Goal: Transaction & Acquisition: Purchase product/service

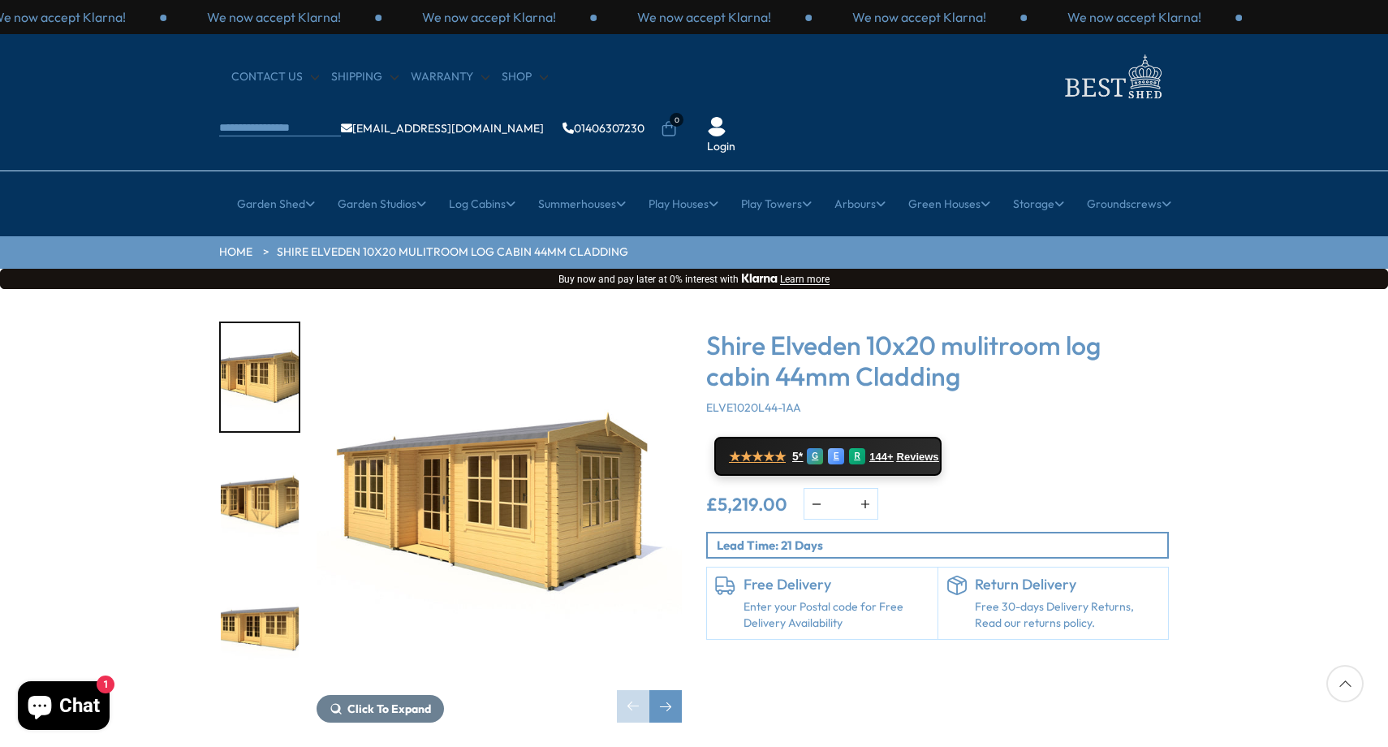
click at [546, 289] on div "Click To Expand Click To Expand Click To Expand Click To Expand Click To Expand…" at bounding box center [694, 534] width 1388 height 490
click at [109, 289] on div "Click To Expand Click To Expand Click To Expand Click To Expand Click To Expand…" at bounding box center [694, 534] width 1388 height 490
drag, startPoint x: 1252, startPoint y: 486, endPoint x: 1302, endPoint y: 721, distance: 240.8
click at [1251, 486] on div "Click To Expand Click To Expand Click To Expand Click To Expand Click To Expand…" at bounding box center [694, 534] width 1388 height 490
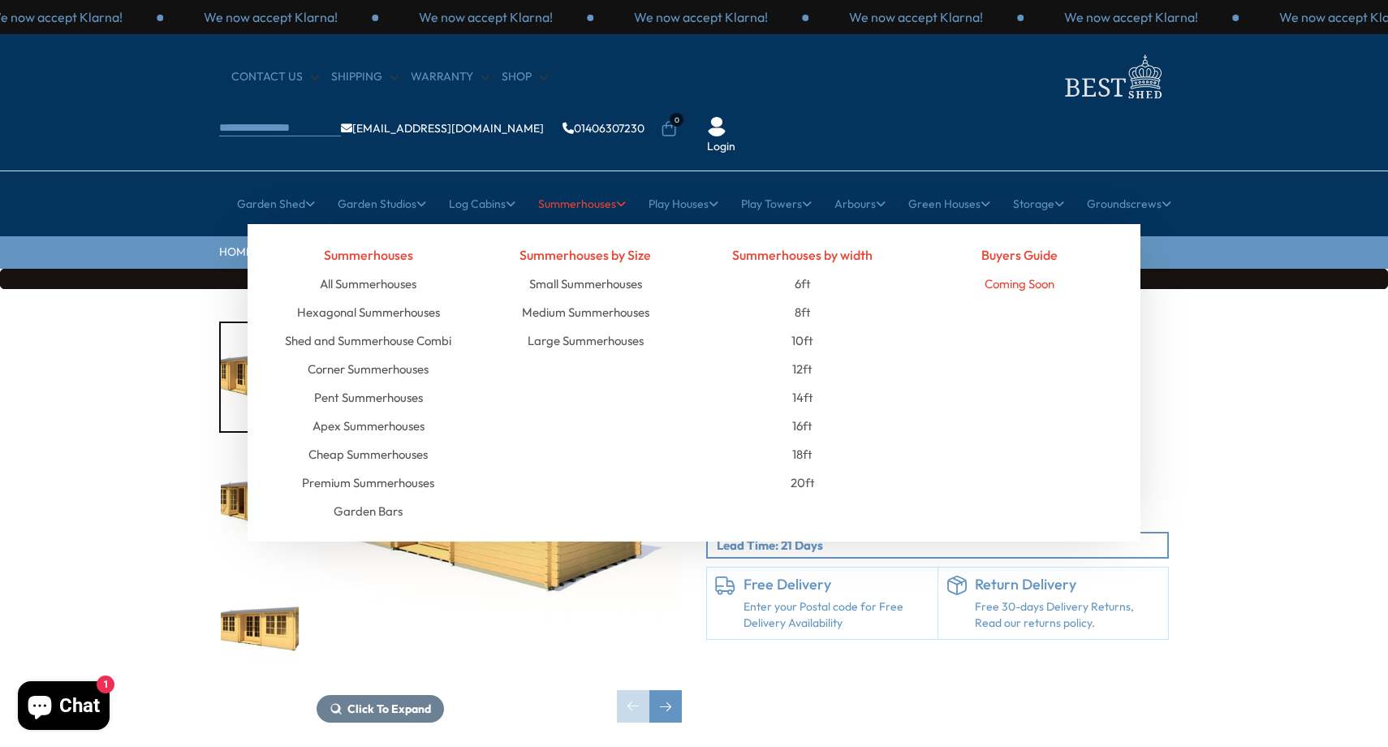
click at [1038, 270] on link "Coming Soon" at bounding box center [1020, 284] width 70 height 28
click at [1051, 290] on div "Buyers Guide Coming Soon" at bounding box center [1021, 382] width 218 height 285
click at [568, 395] on div "Summerhouses by Size Small Summerhouses Medium Summerhouses Large Summerhouses" at bounding box center [586, 382] width 218 height 285
click at [607, 184] on link "Summerhouses" at bounding box center [582, 204] width 88 height 41
click at [355, 270] on link "All Summerhouses" at bounding box center [368, 284] width 97 height 28
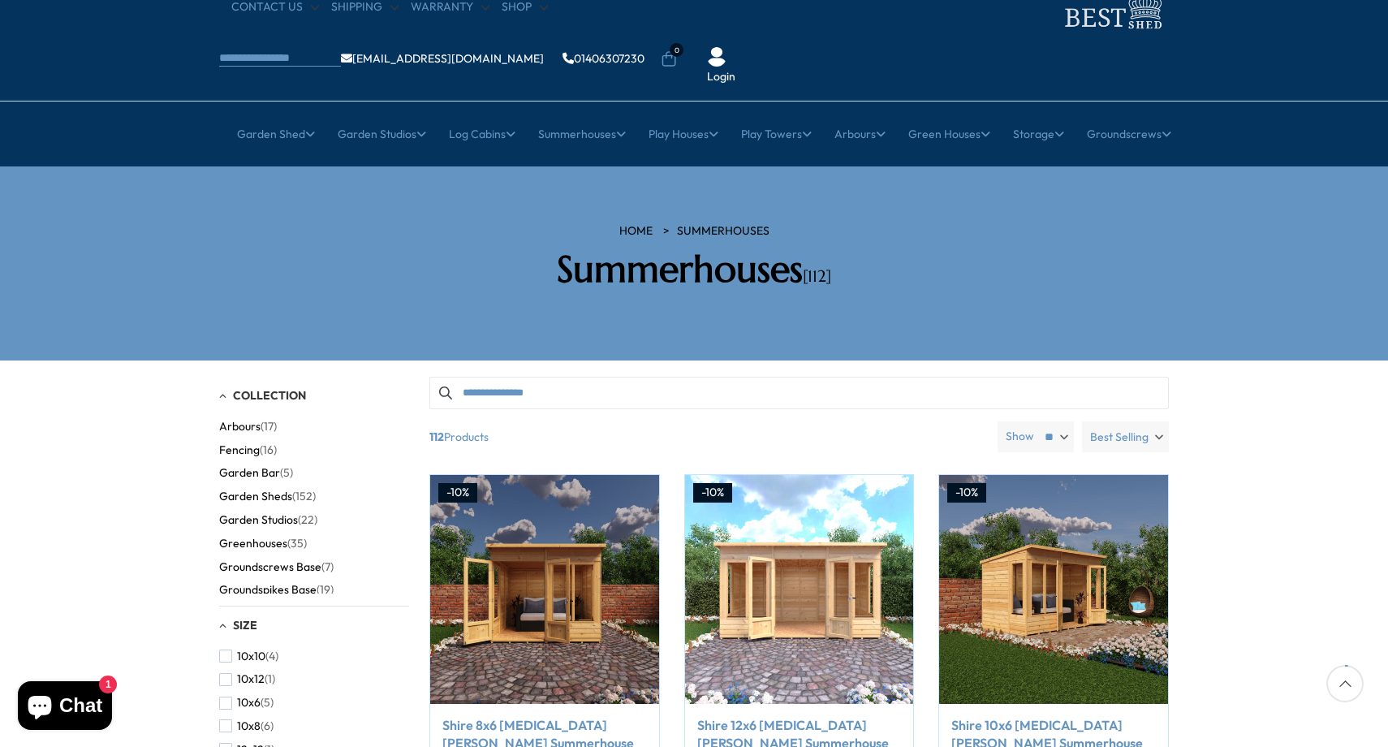
scroll to position [97, 0]
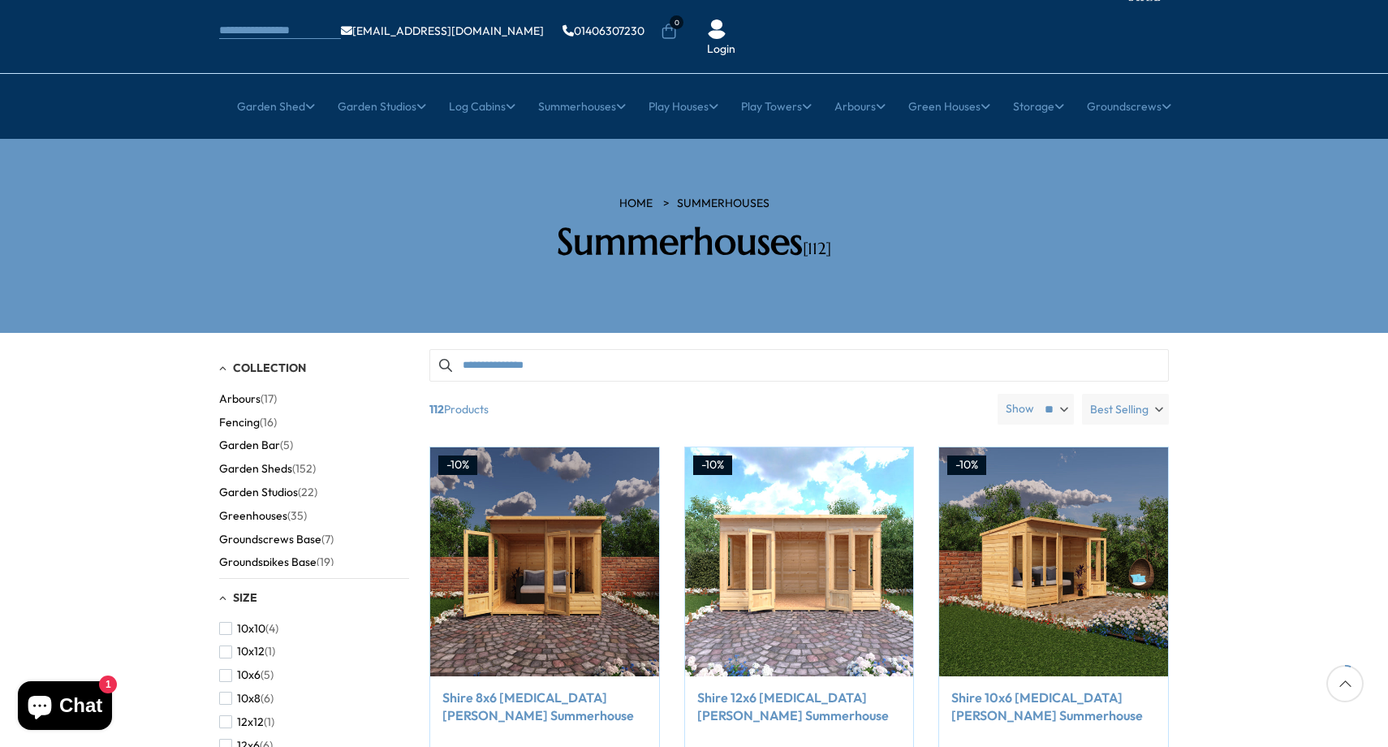
click at [733, 349] on input "Search products" at bounding box center [800, 365] width 740 height 32
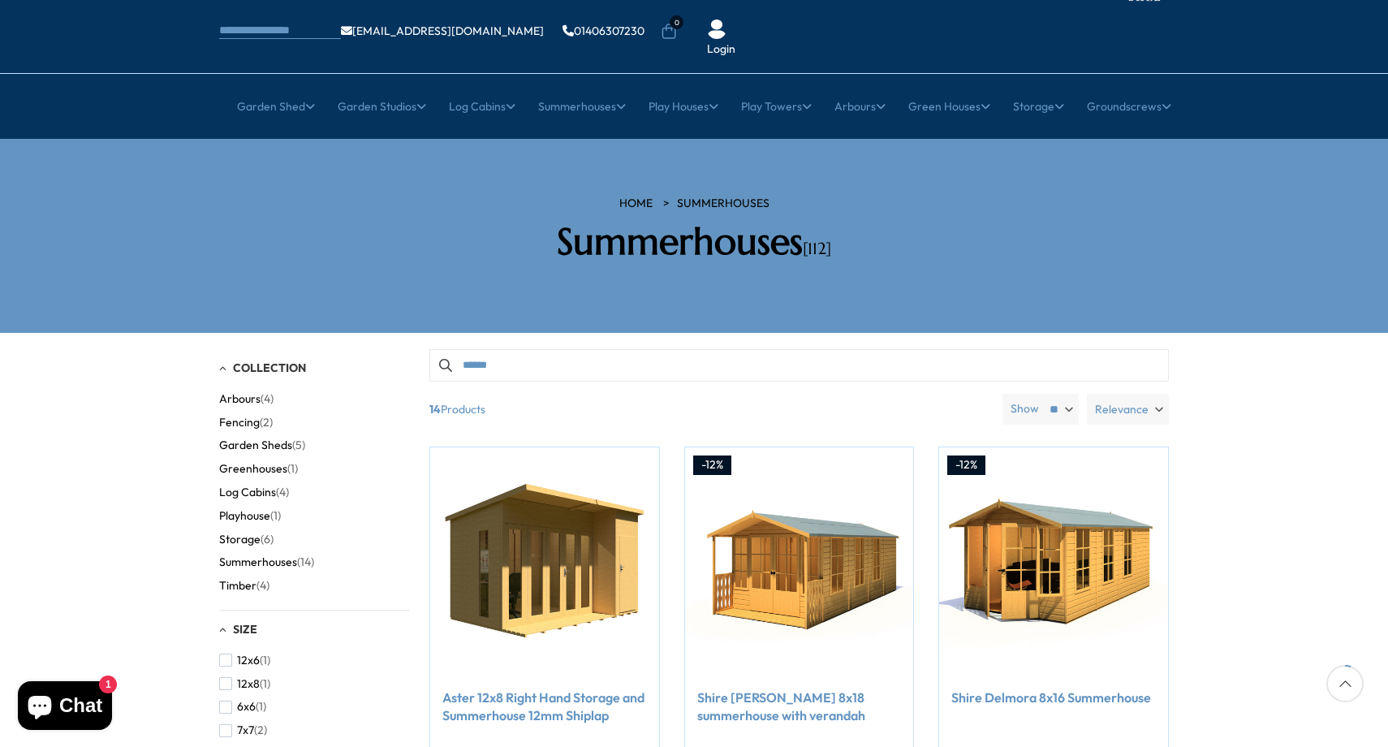
type input "*******"
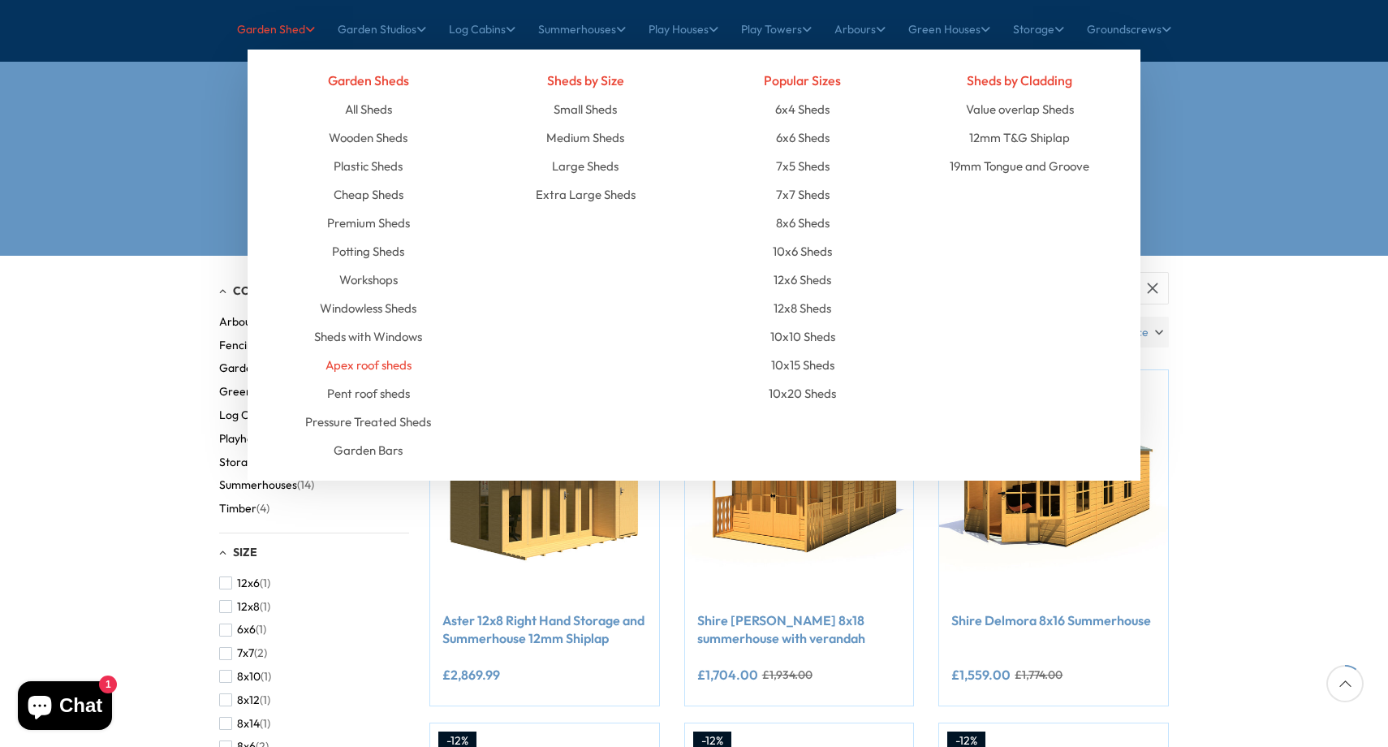
scroll to position [195, 0]
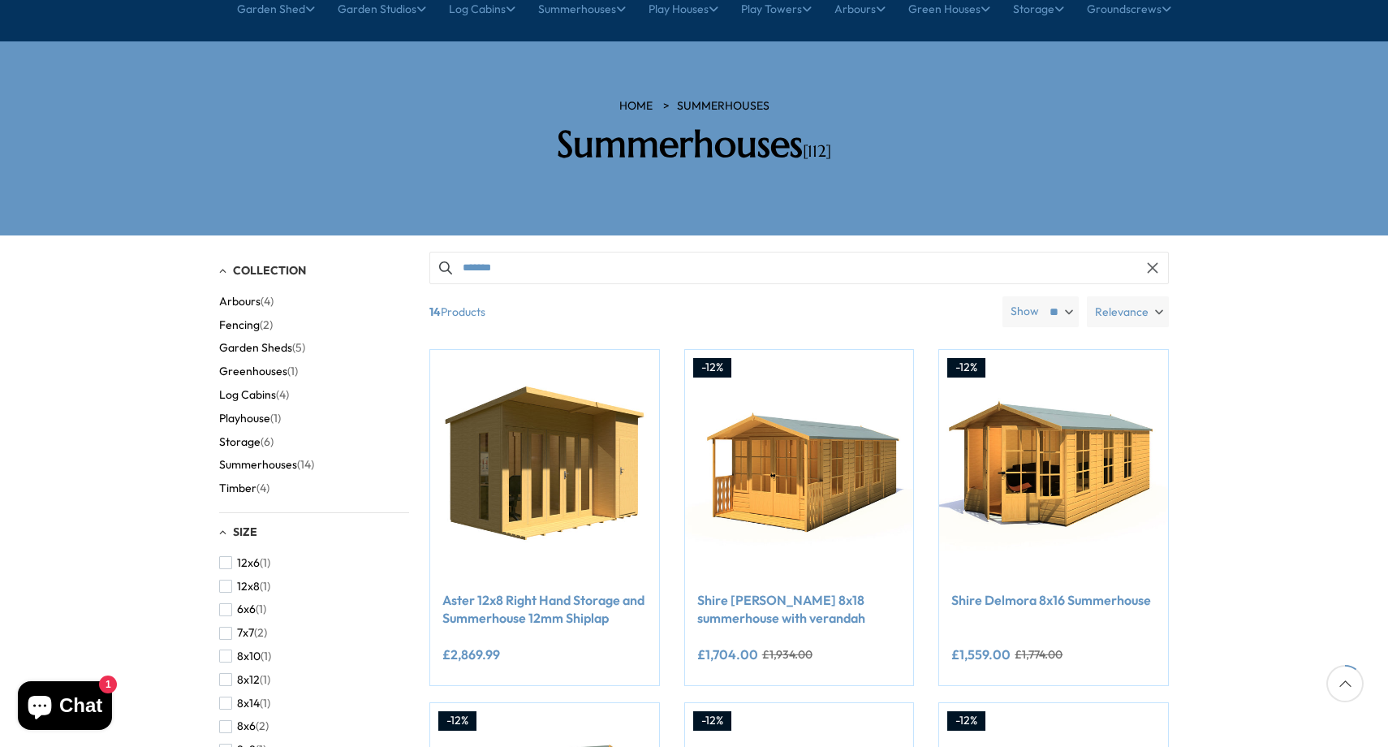
click at [576, 252] on input "*******" at bounding box center [800, 268] width 740 height 32
type input "*******"
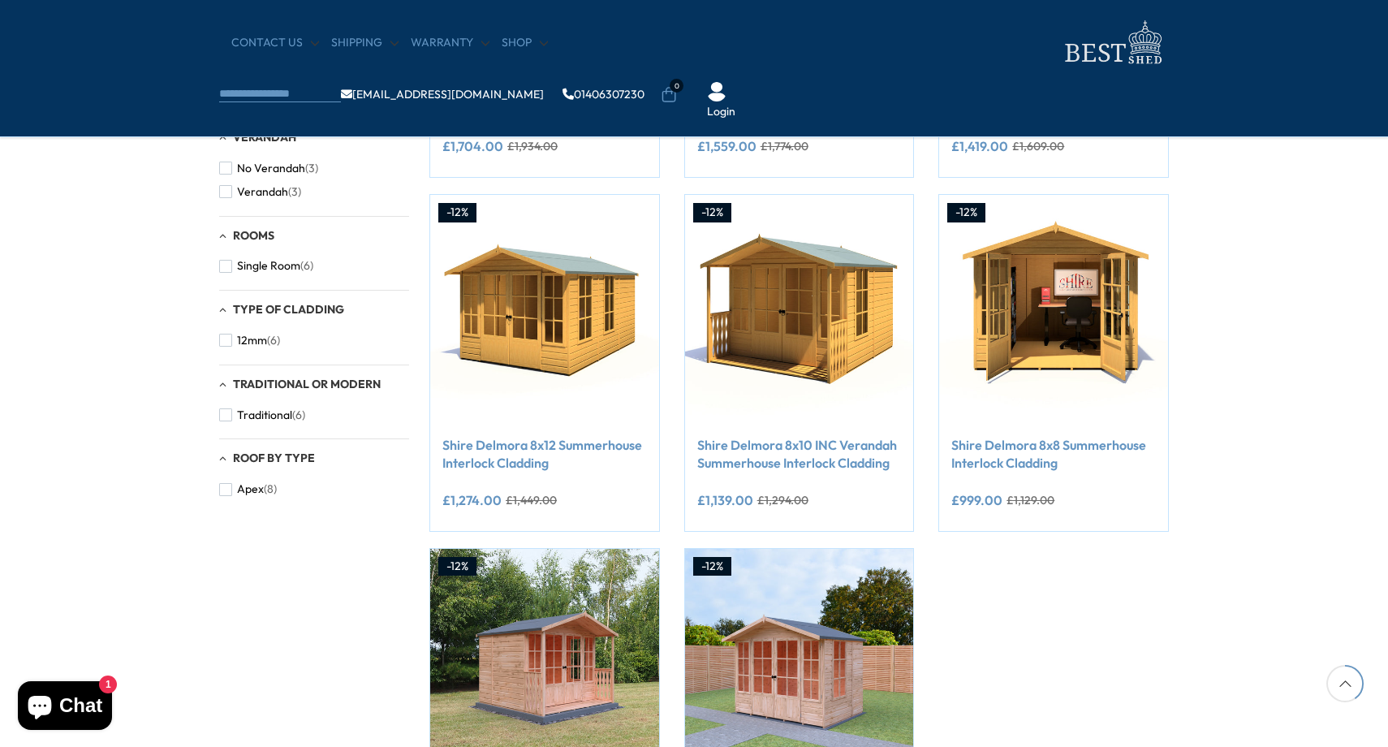
scroll to position [567, 0]
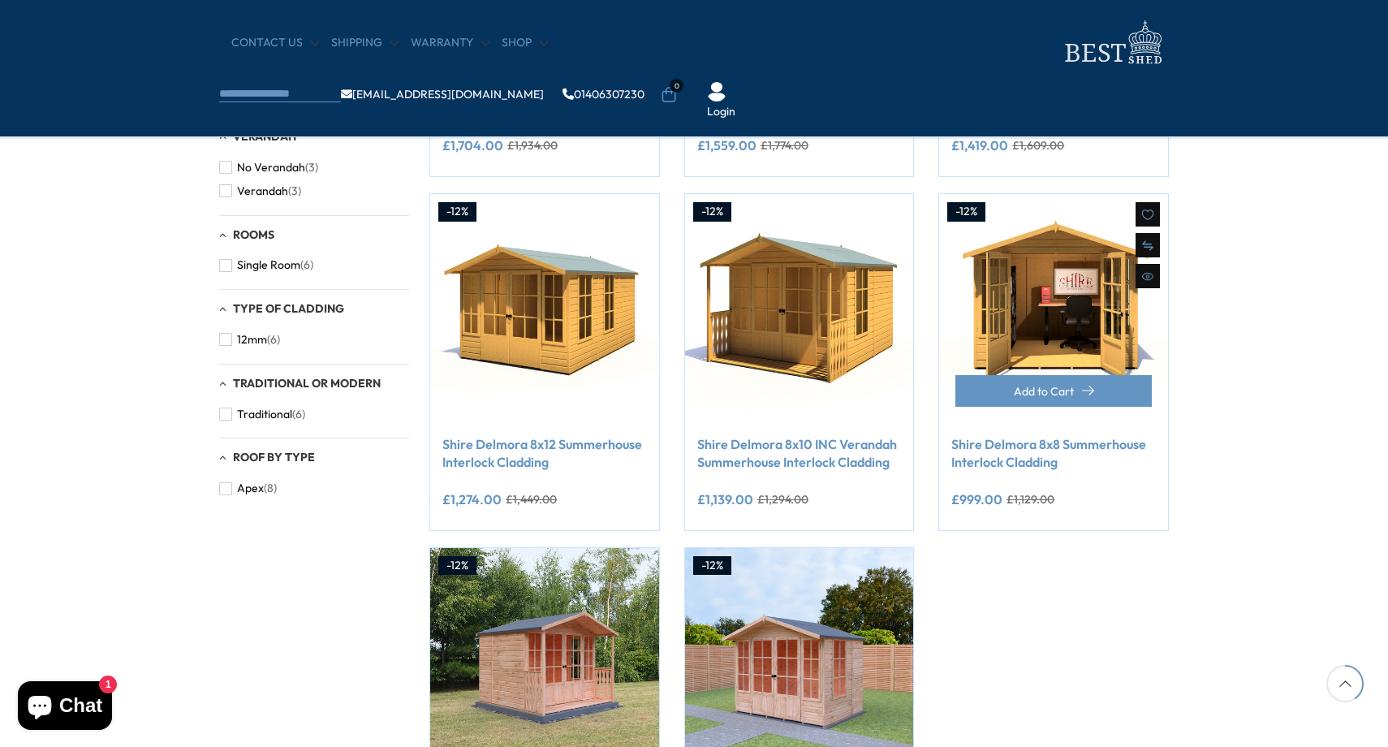
click at [1120, 445] on link "Shire Delmora 8x8 Summerhouse Interlock Cladding" at bounding box center [1054, 453] width 205 height 37
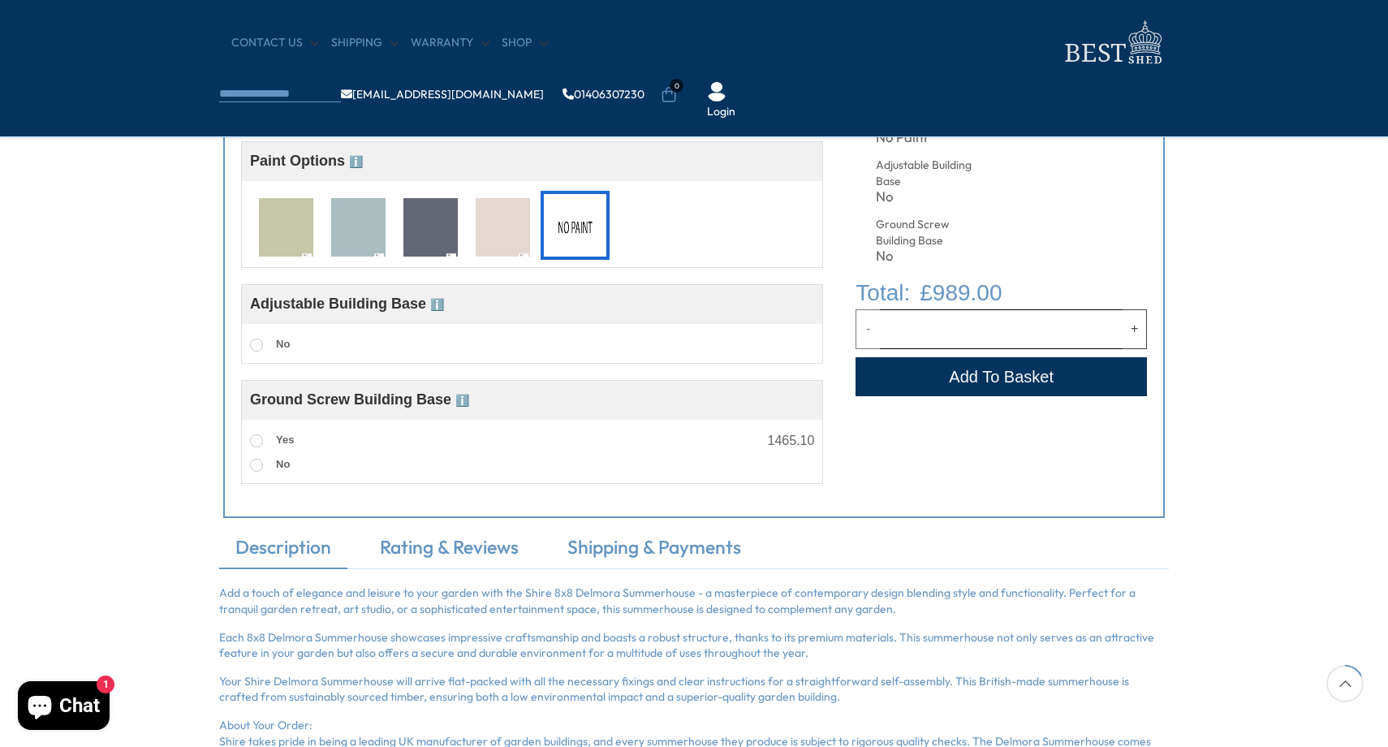
scroll to position [949, 0]
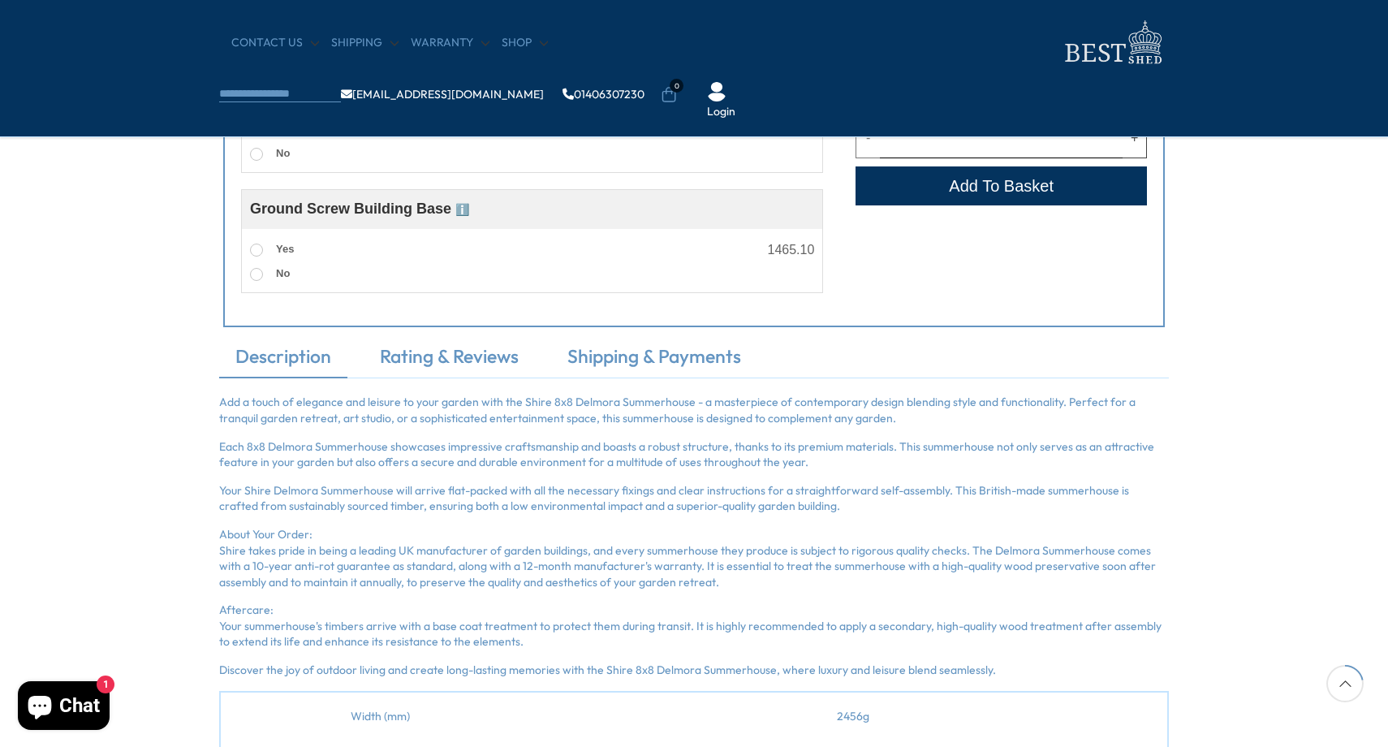
click at [395, 420] on p "Add a touch of elegance and leisure to your garden with the Shire 8x8 Delmora S…" at bounding box center [694, 411] width 950 height 32
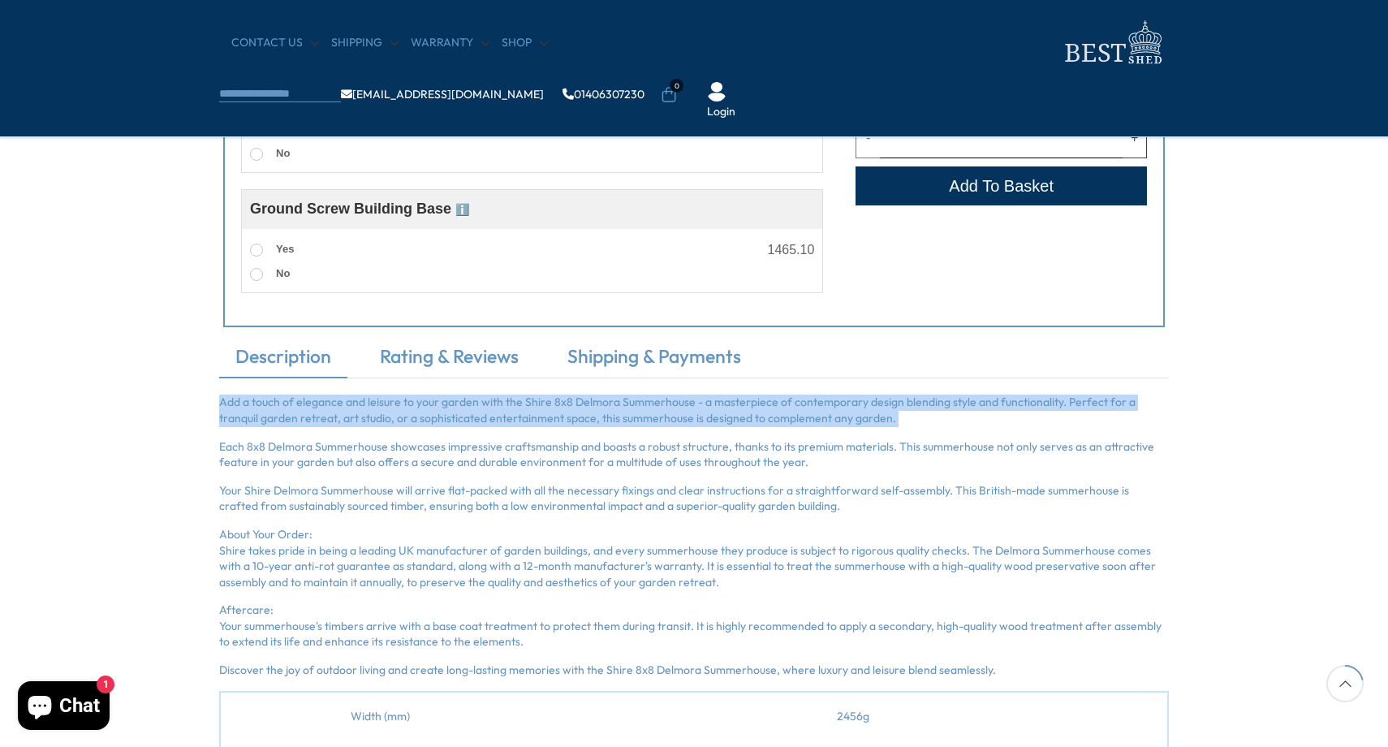
click at [395, 420] on p "Add a touch of elegance and leisure to your garden with the Shire 8x8 Delmora S…" at bounding box center [694, 411] width 950 height 32
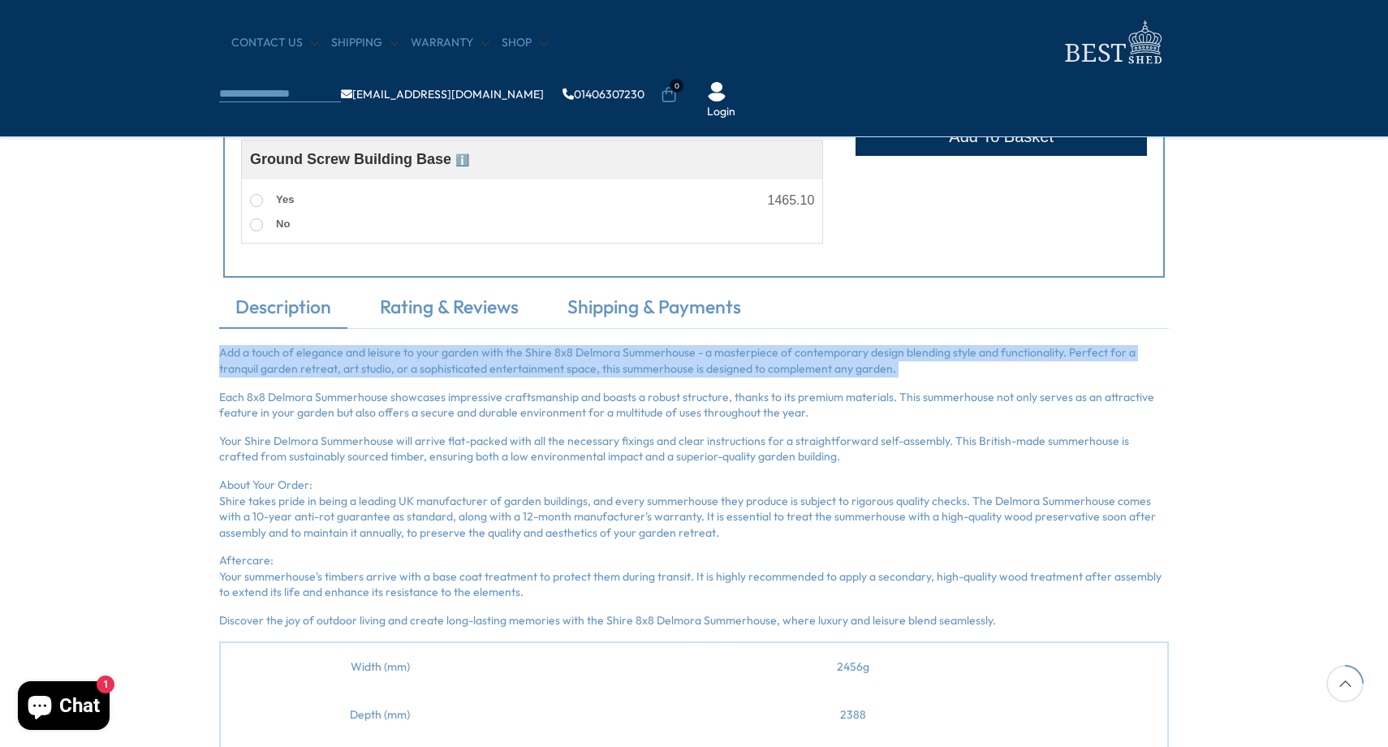
scroll to position [1215, 0]
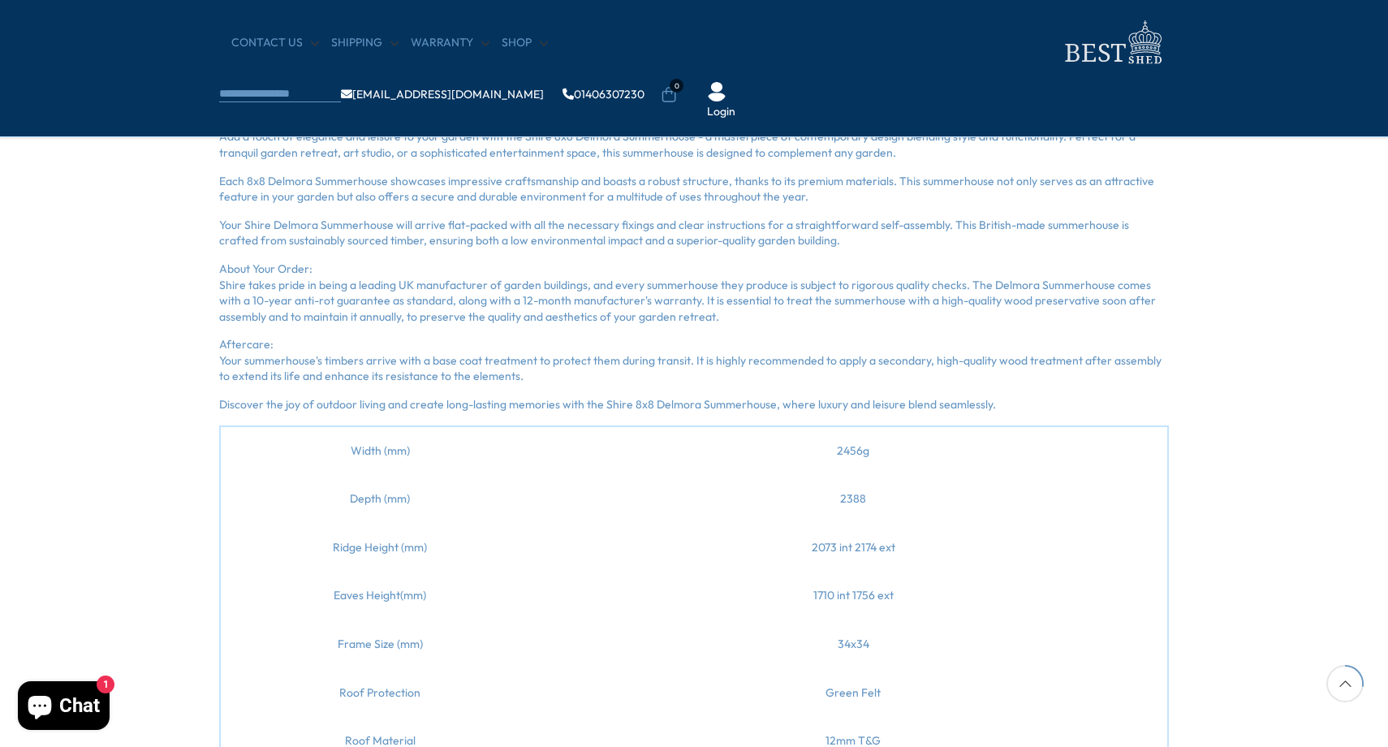
click at [629, 196] on p "Each 8x8 Delmora Summerhouse showcases impressive craftsmanship and boasts a ro…" at bounding box center [694, 190] width 950 height 32
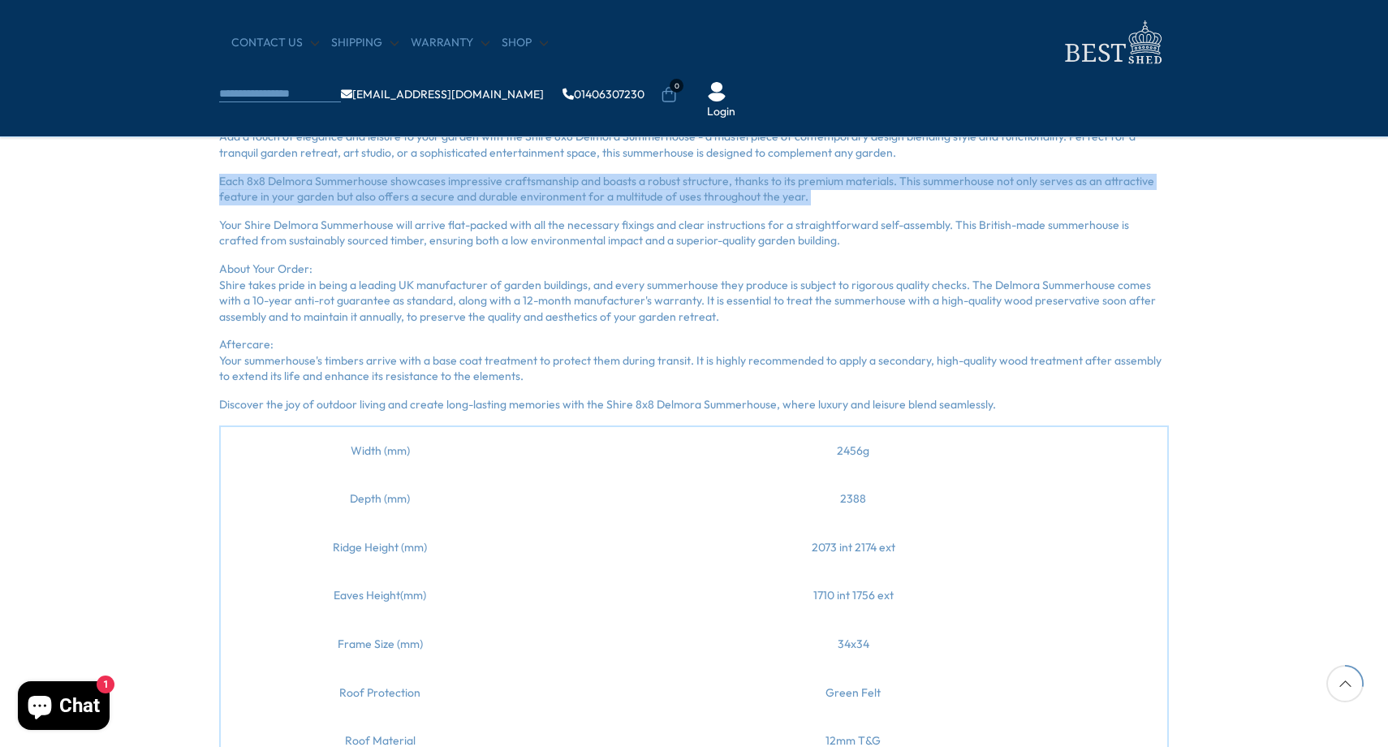
click at [628, 196] on p "Each 8x8 Delmora Summerhouse showcases impressive craftsmanship and boasts a ro…" at bounding box center [694, 190] width 950 height 32
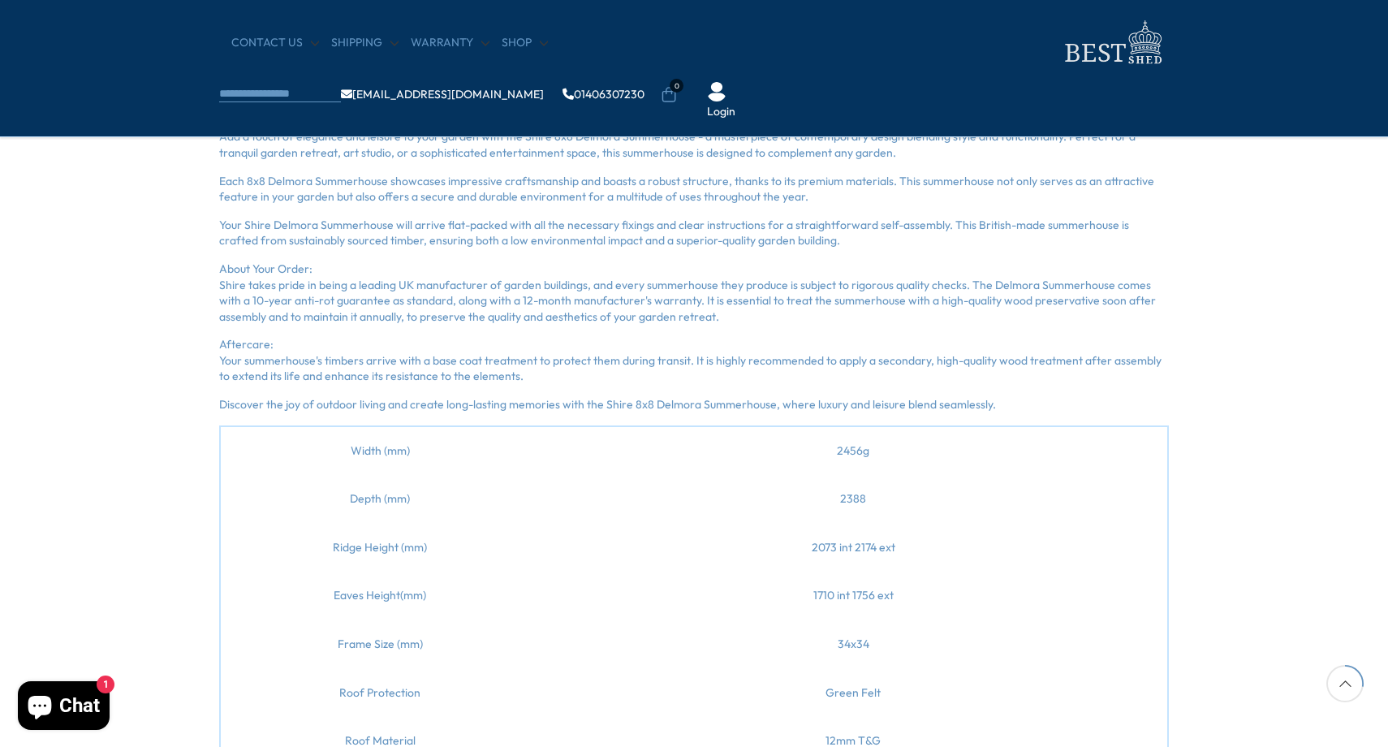
click at [288, 249] on p "Your Shire Delmora Summerhouse will arrive flat-packed with all the necessary f…" at bounding box center [694, 234] width 950 height 32
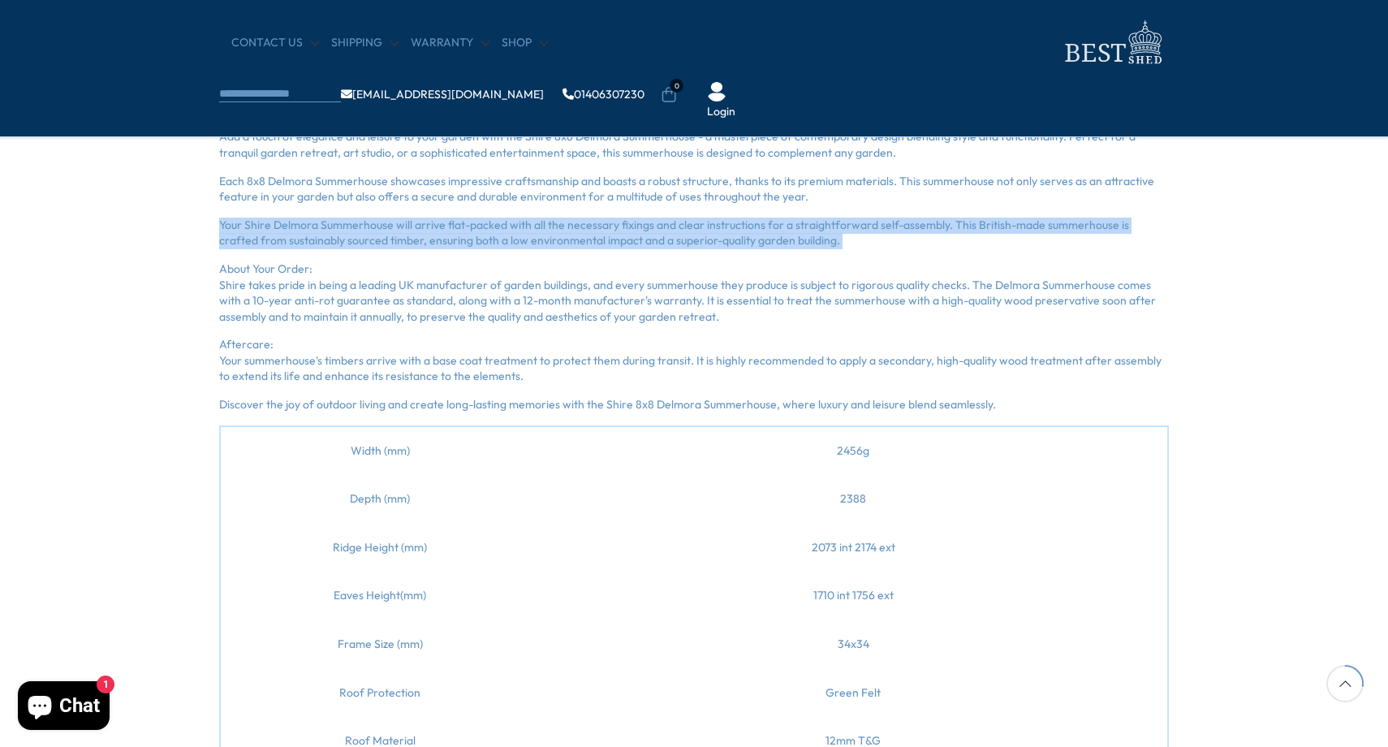
click at [288, 249] on p "Your Shire Delmora Summerhouse will arrive flat-packed with all the necessary f…" at bounding box center [694, 234] width 950 height 32
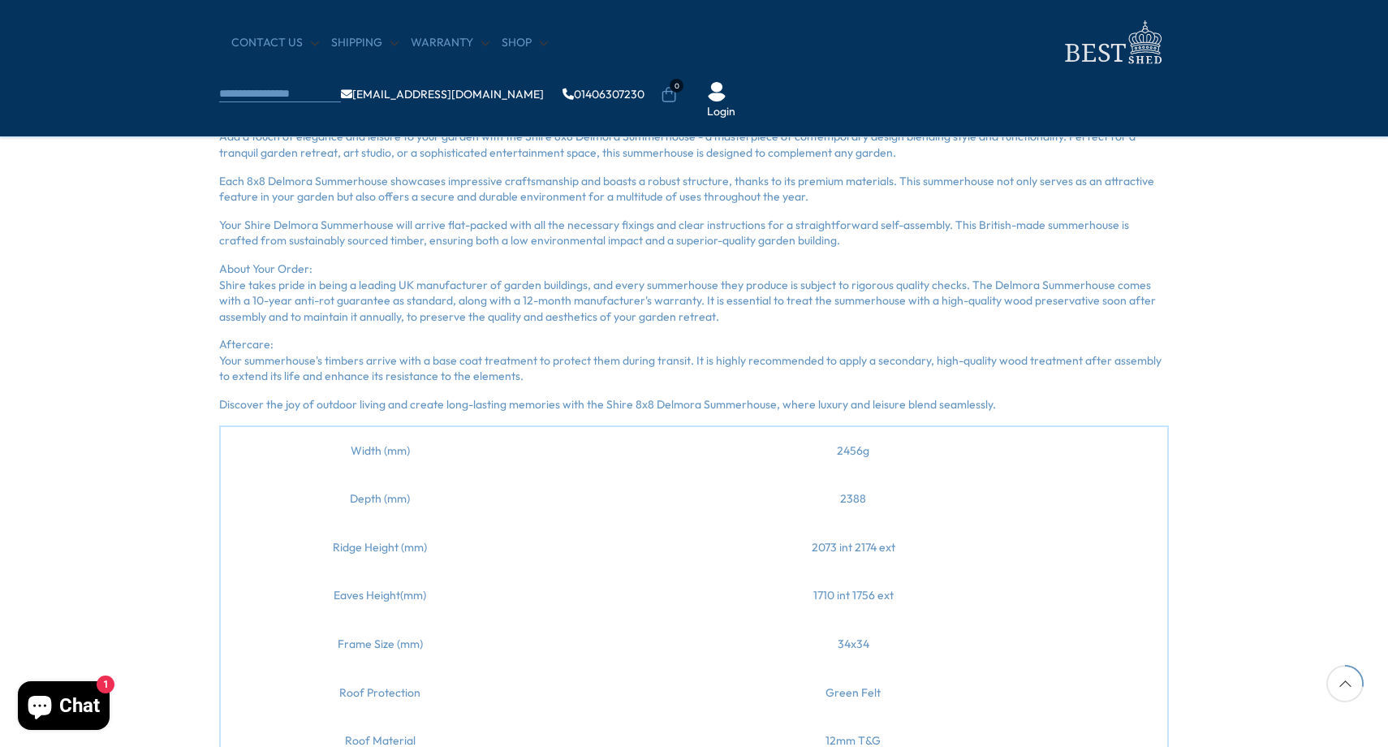
click at [297, 293] on p "About Your Order: Shire takes pride in being a leading UK manufacturer of garde…" at bounding box center [694, 292] width 950 height 63
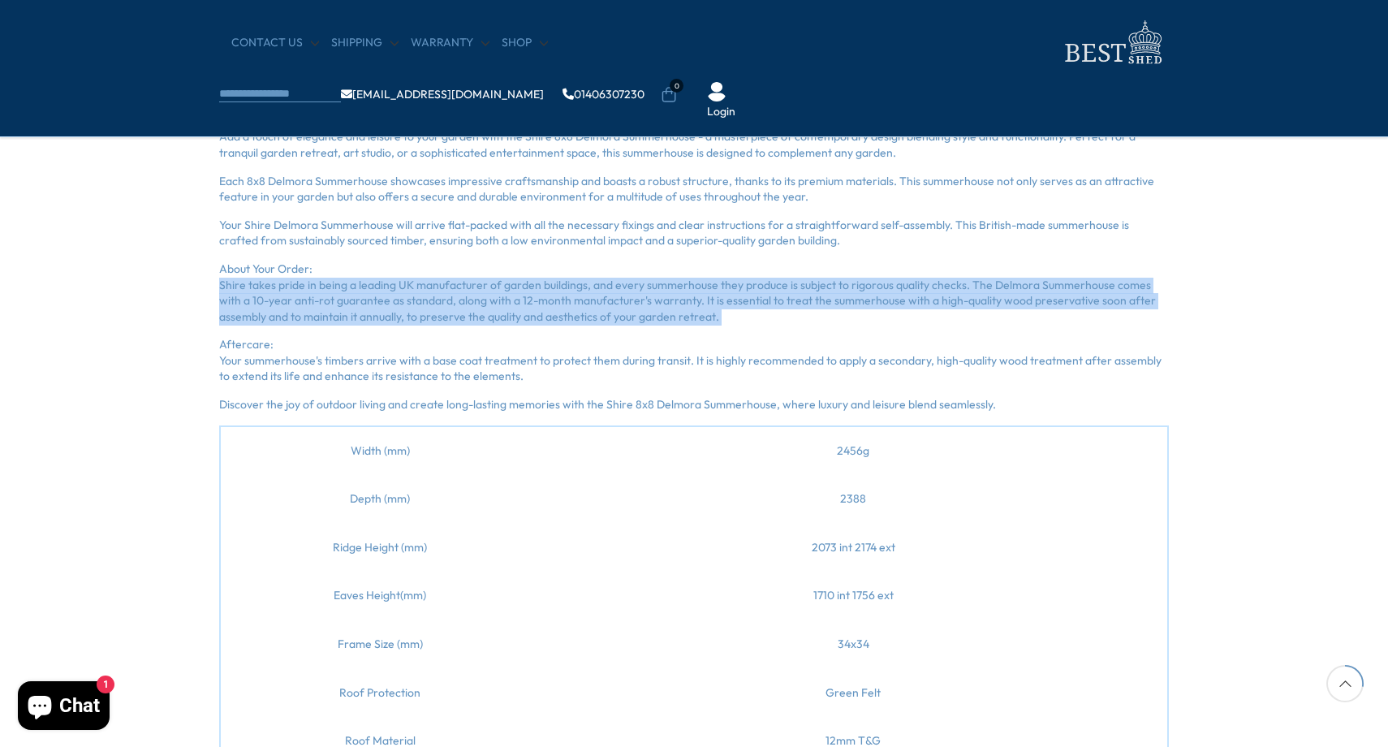
click at [297, 294] on p "About Your Order: Shire takes pride in being a leading UK manufacturer of garde…" at bounding box center [694, 292] width 950 height 63
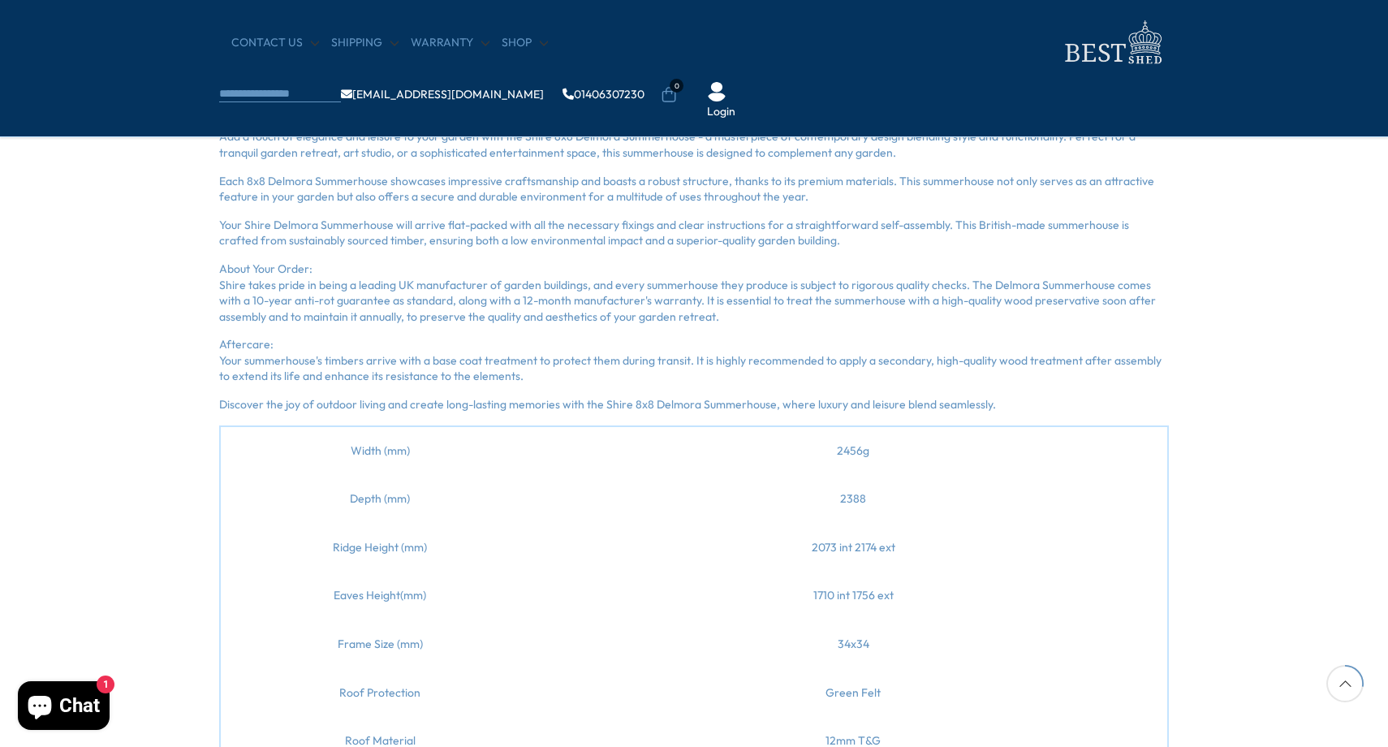
click at [446, 370] on p "Aftercare: Your summerhouse's timbers arrive with a base coat treatment to prot…" at bounding box center [694, 361] width 950 height 48
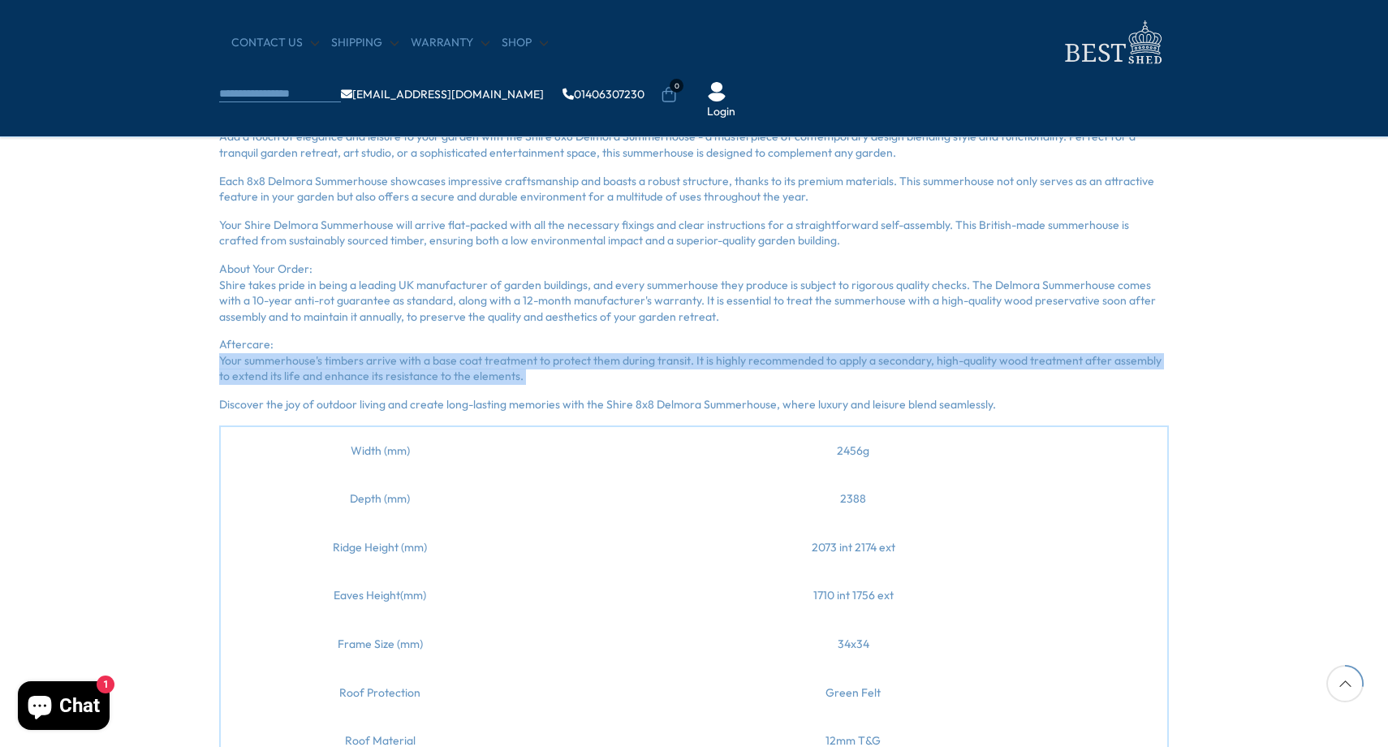
click at [446, 370] on p "Aftercare: Your summerhouse's timbers arrive with a base coat treatment to prot…" at bounding box center [694, 361] width 950 height 48
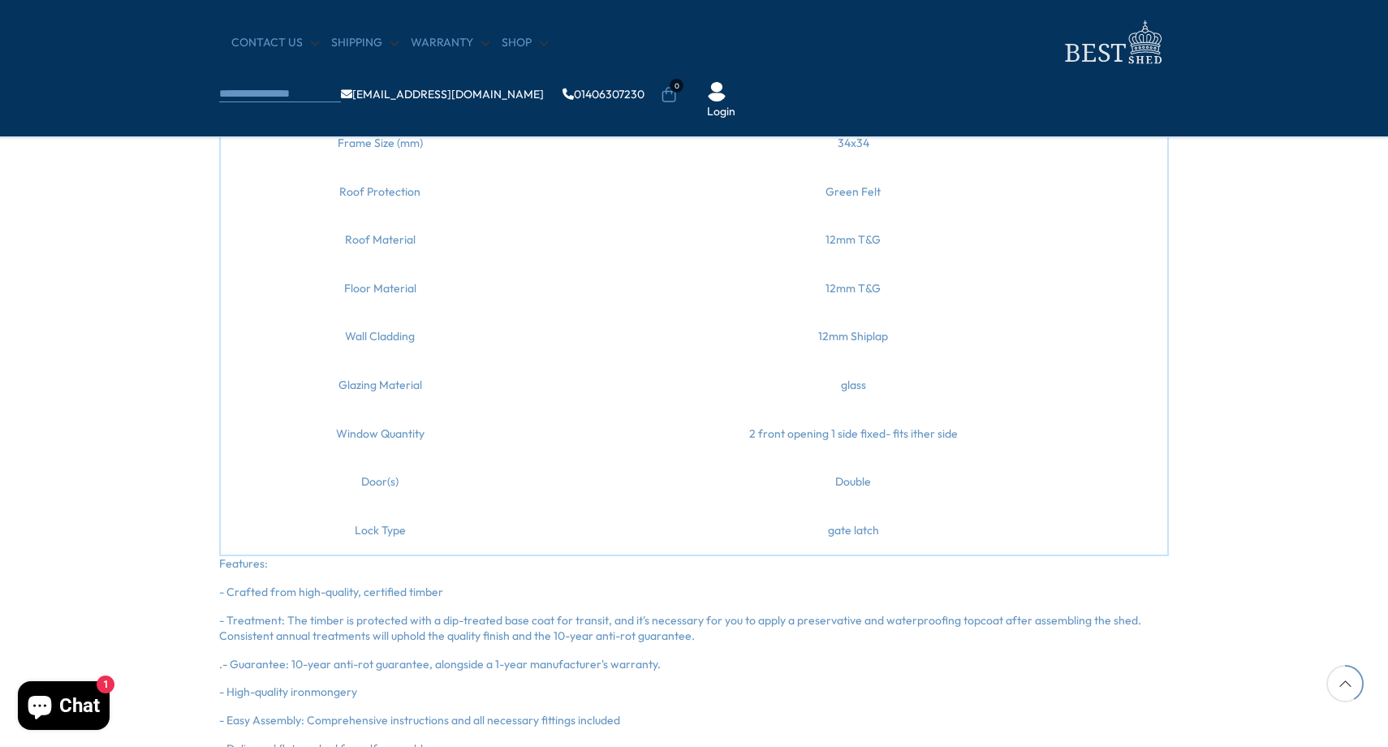
scroll to position [1815, 0]
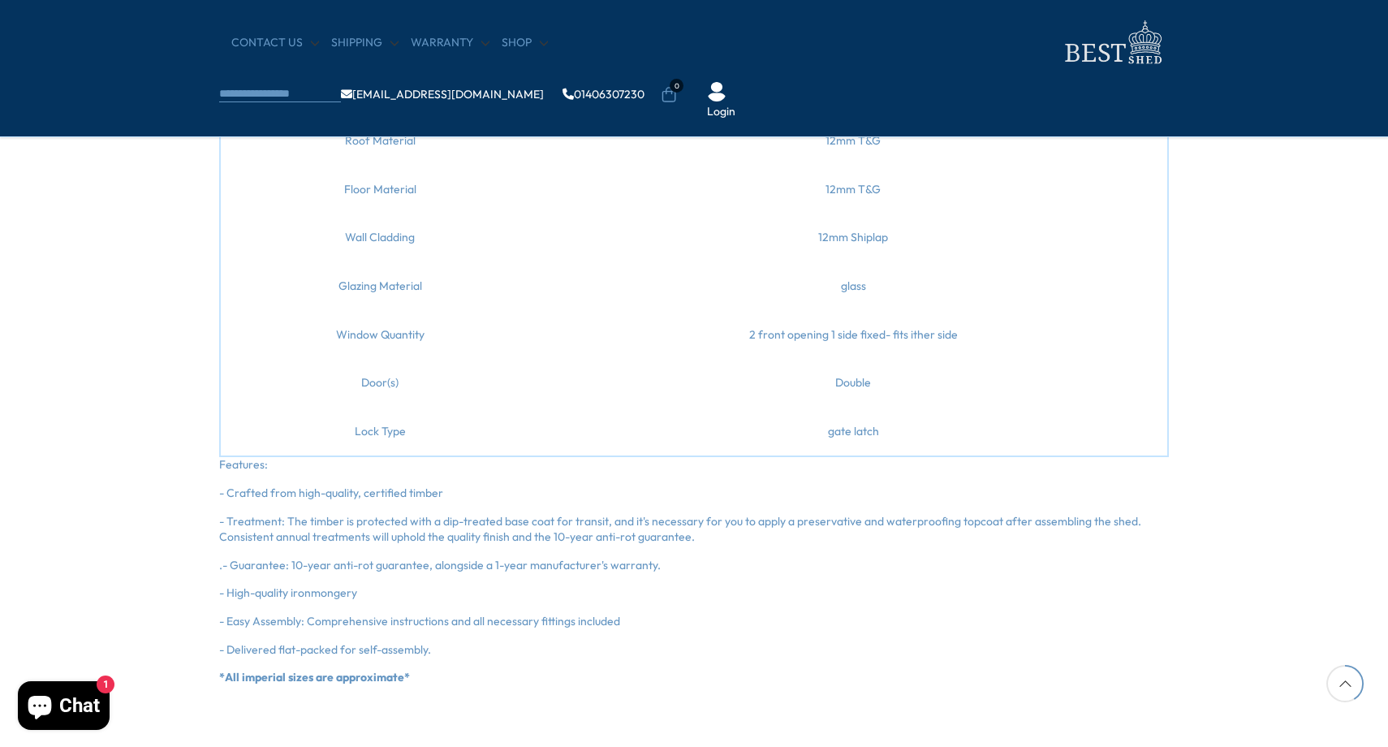
click at [339, 528] on span "- Treatment: The timber is protected with a dip-treated base coat for transit, …" at bounding box center [680, 529] width 922 height 31
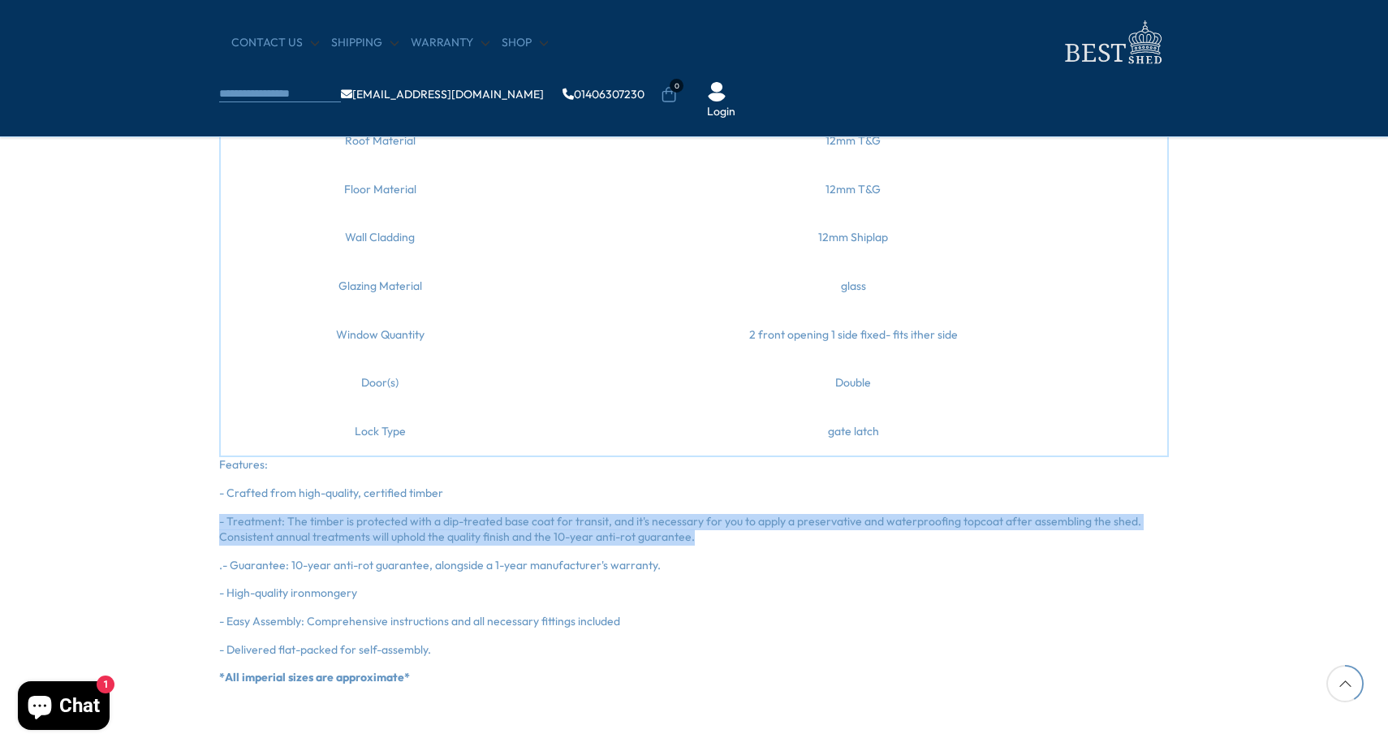
click at [339, 528] on span "- Treatment: The timber is protected with a dip-treated base coat for transit, …" at bounding box center [680, 529] width 922 height 31
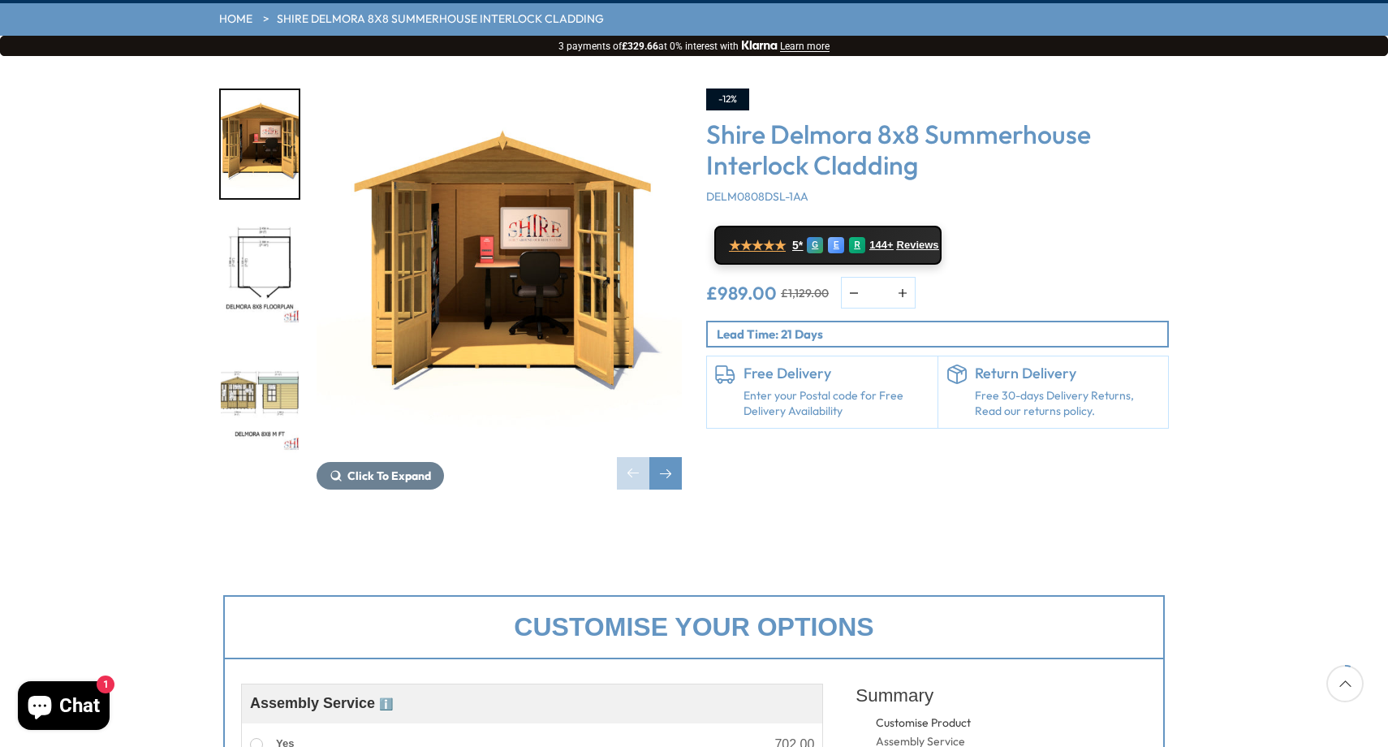
scroll to position [236, 0]
